Goal: Transaction & Acquisition: Purchase product/service

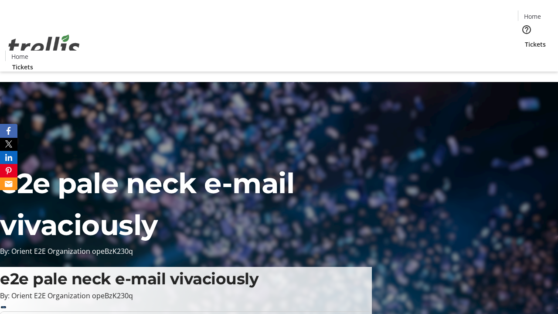
click at [525, 40] on span "Tickets" at bounding box center [535, 44] width 21 height 9
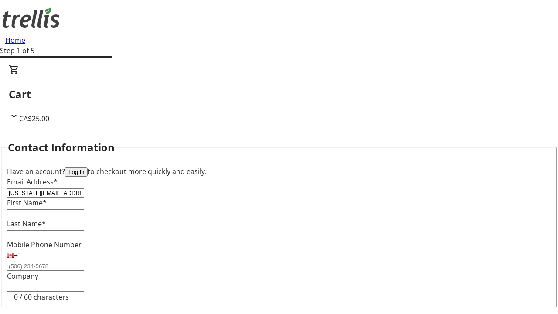
type input "[US_STATE][EMAIL_ADDRESS][DOMAIN_NAME]"
type input "[US_STATE]"
type input "[PERSON_NAME]"
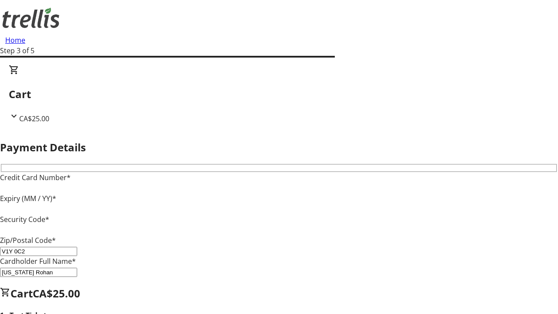
type input "V1Y 0C2"
